Goal: Task Accomplishment & Management: Manage account settings

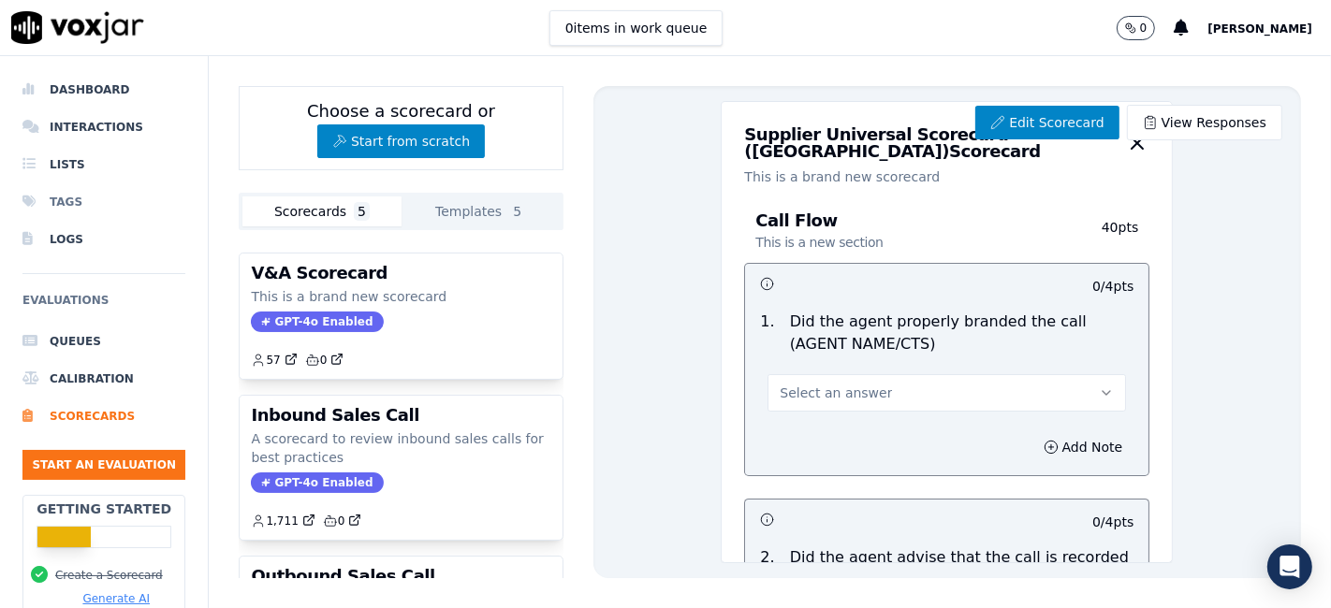
scroll to position [4980, 0]
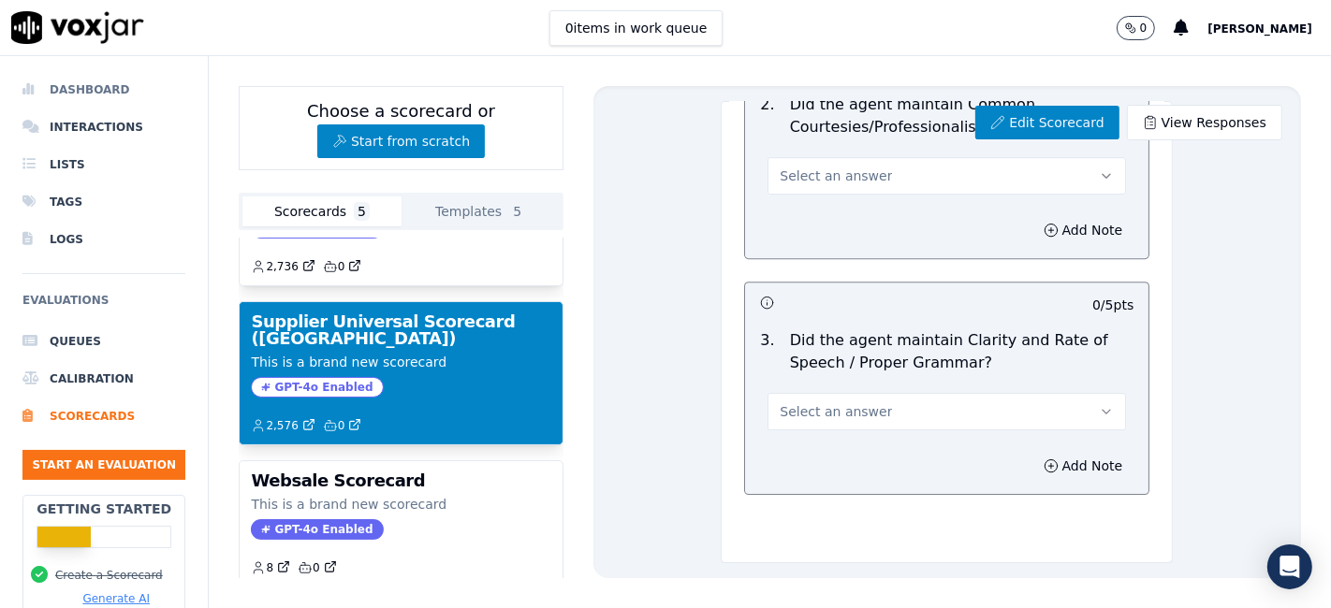
click at [69, 92] on li "Dashboard" at bounding box center [103, 89] width 163 height 37
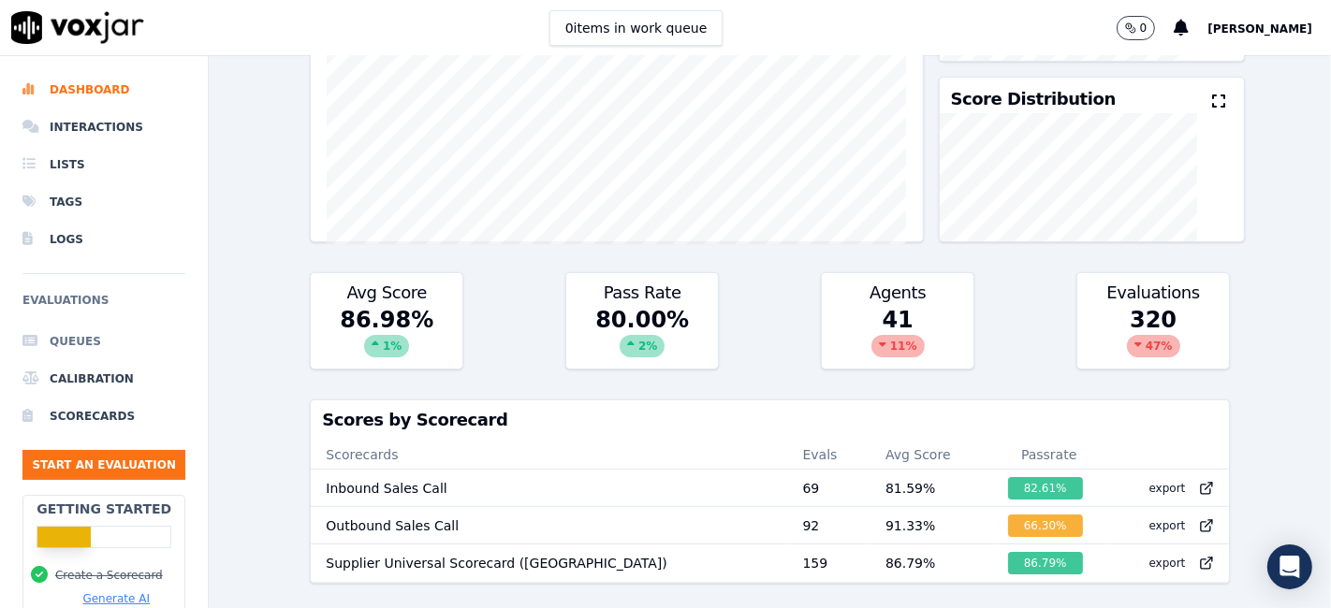
scroll to position [218, 0]
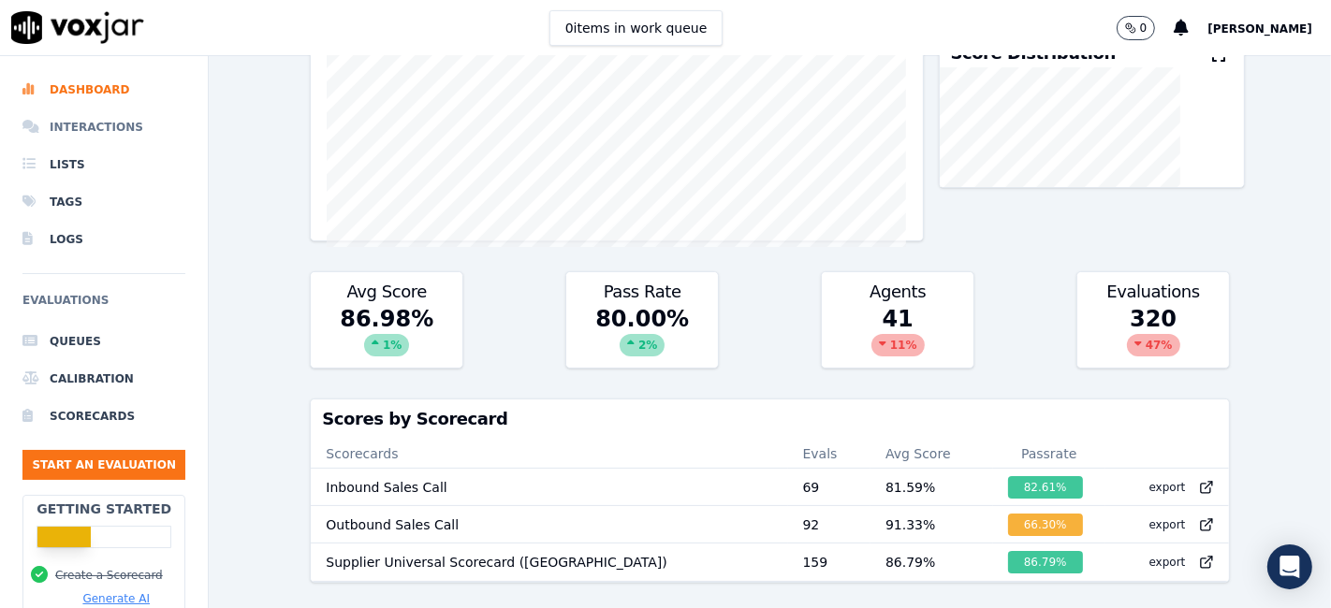
click at [101, 132] on li "Interactions" at bounding box center [103, 127] width 163 height 37
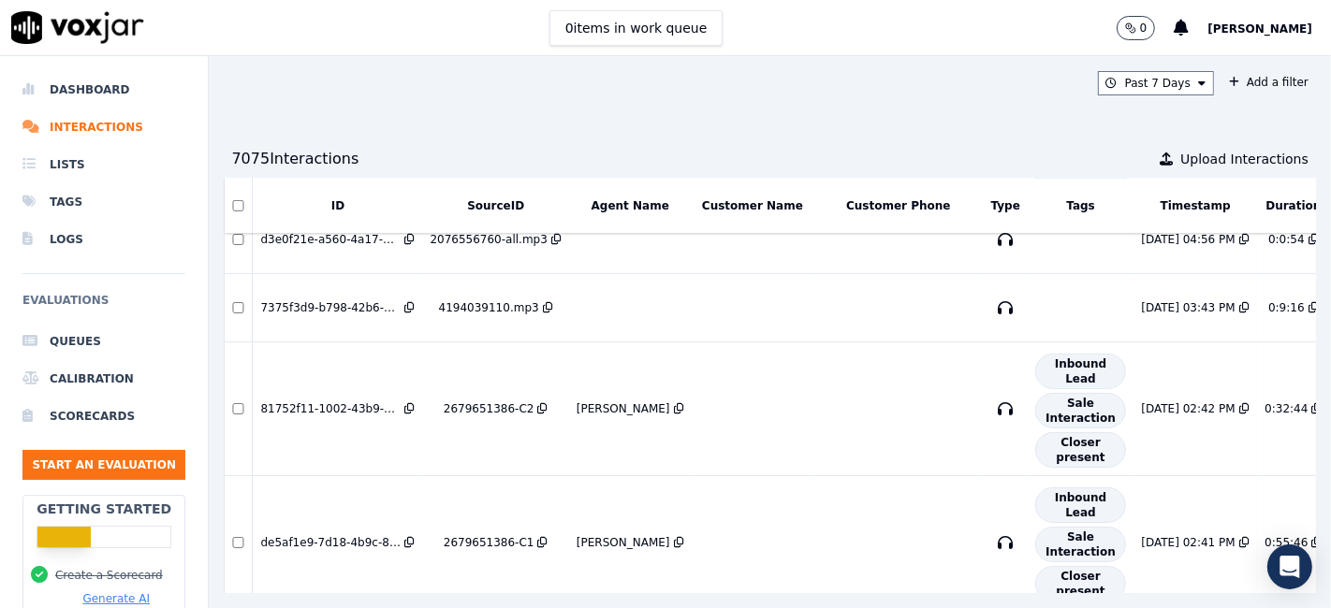
scroll to position [727, 0]
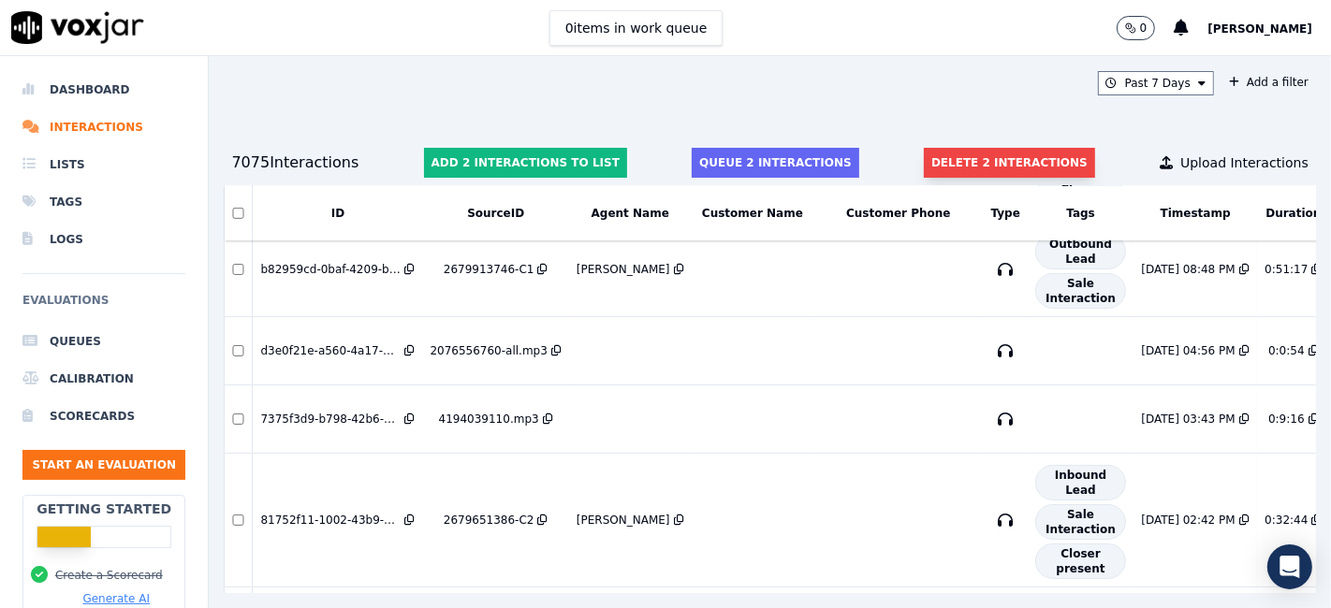
click at [924, 160] on button "Delete 2 interactions" at bounding box center [1009, 163] width 171 height 30
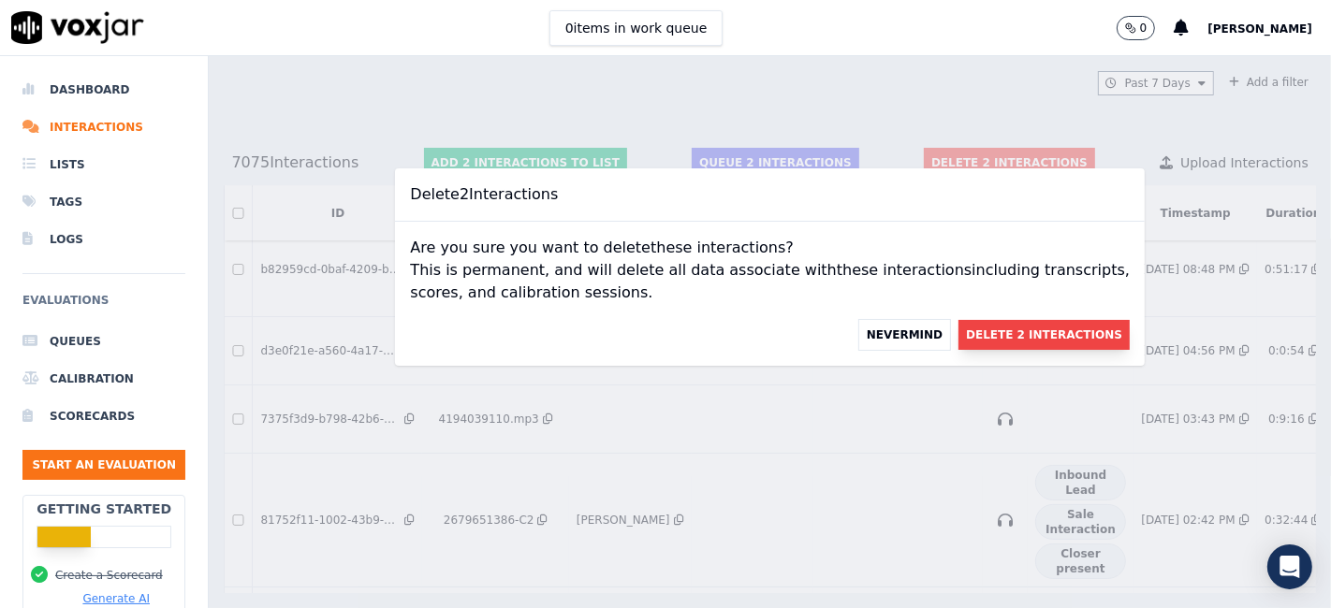
click at [990, 344] on button "Delete 2 Interactions" at bounding box center [1044, 335] width 171 height 30
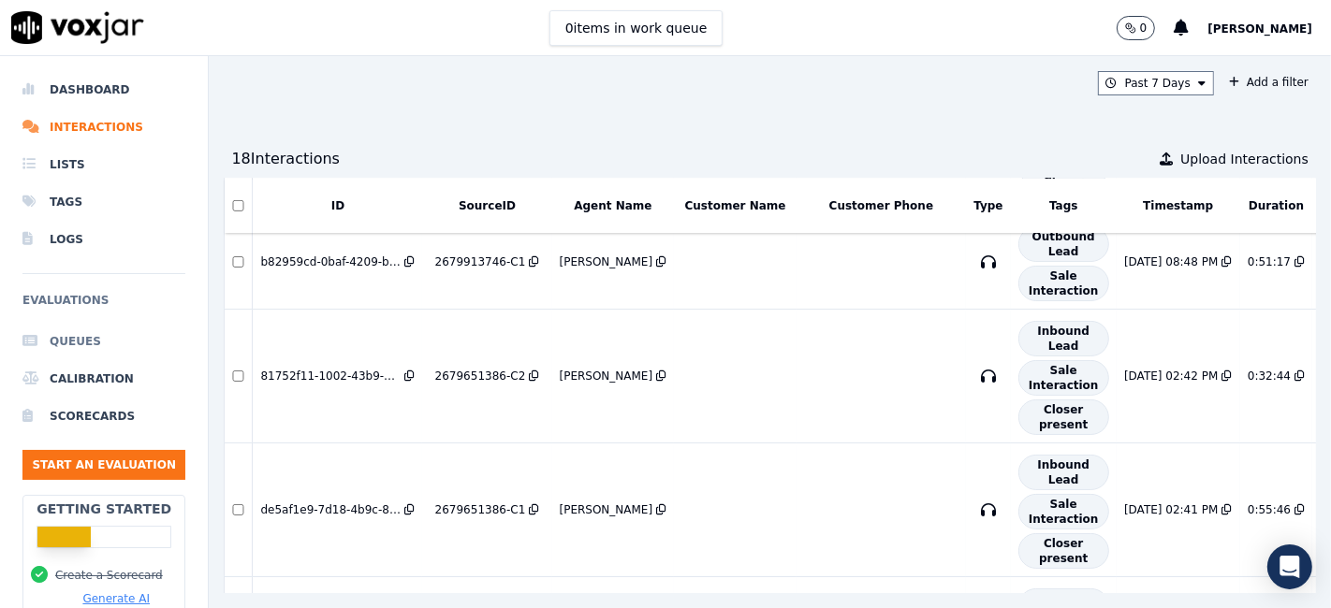
click at [73, 338] on li "Queues" at bounding box center [103, 341] width 163 height 37
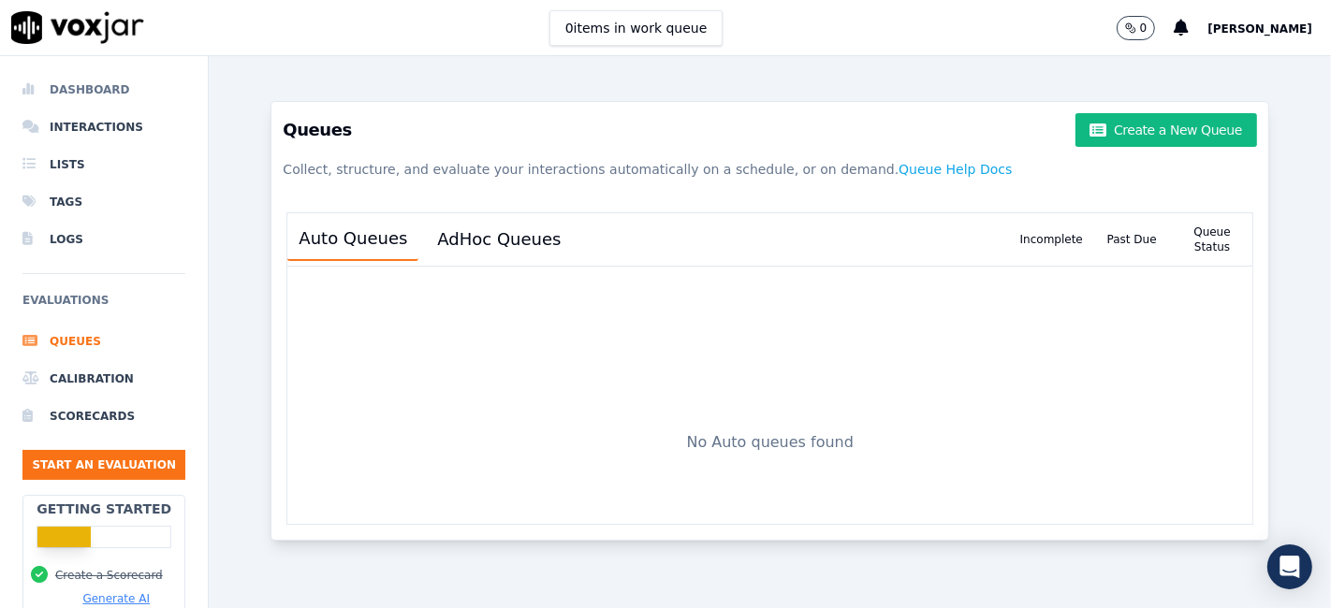
click at [95, 90] on li "Dashboard" at bounding box center [103, 89] width 163 height 37
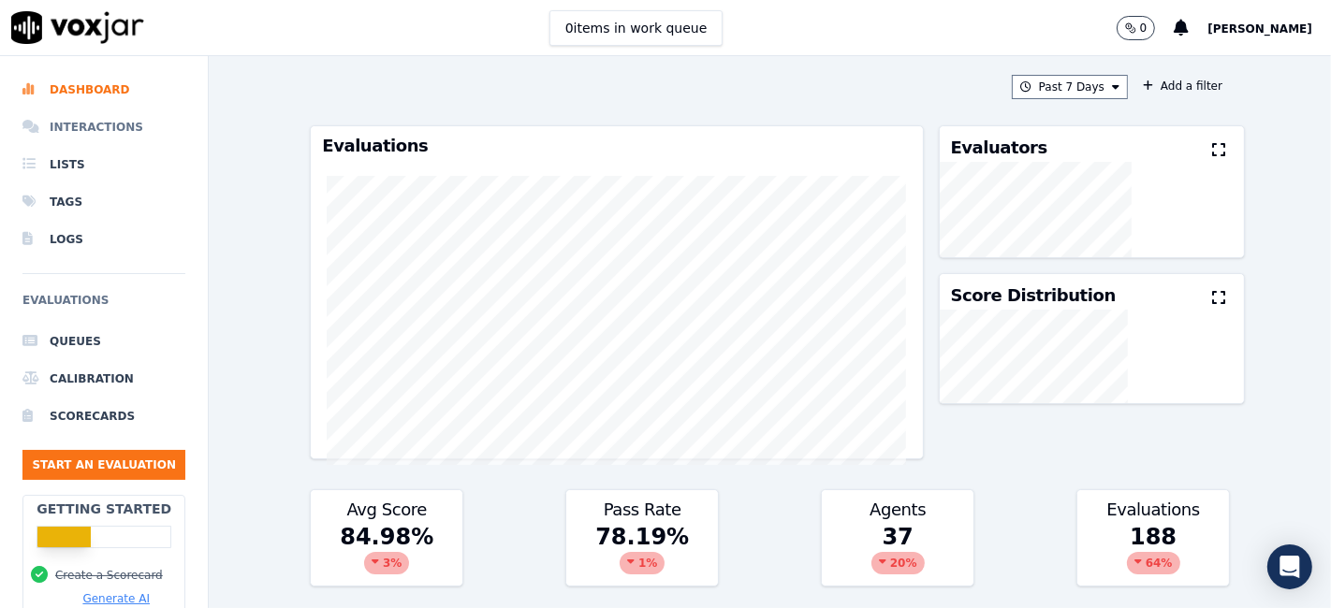
click at [84, 119] on li "Interactions" at bounding box center [103, 127] width 163 height 37
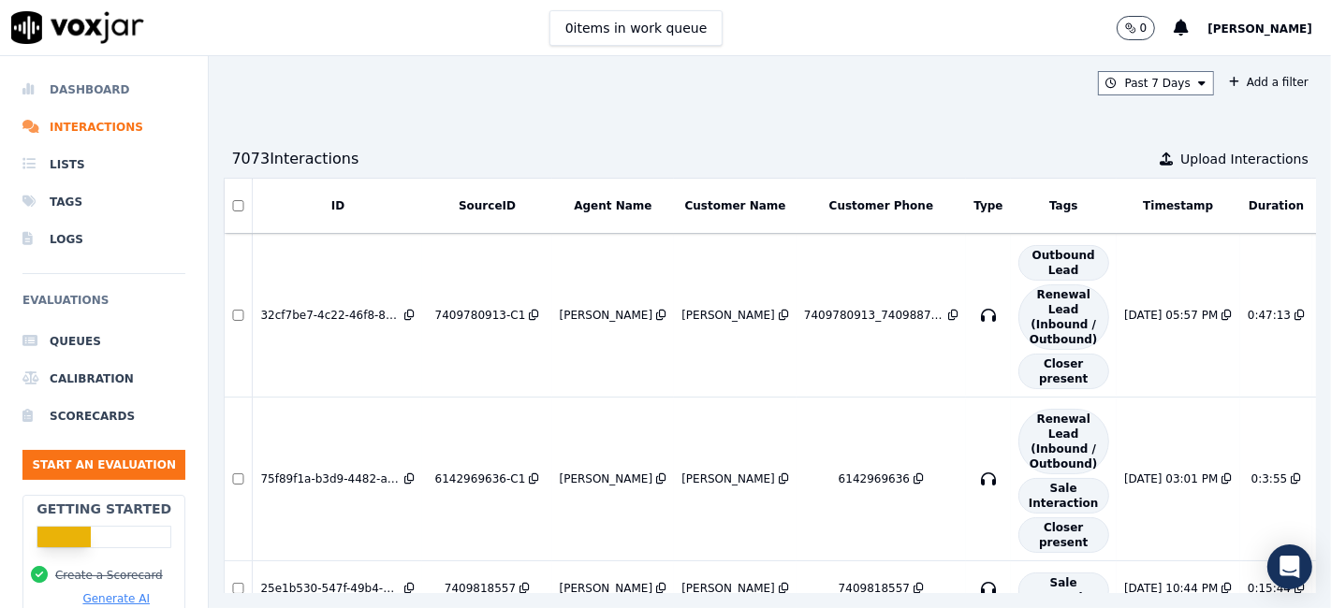
click at [94, 95] on li "Dashboard" at bounding box center [103, 89] width 163 height 37
